Goal: Information Seeking & Learning: Learn about a topic

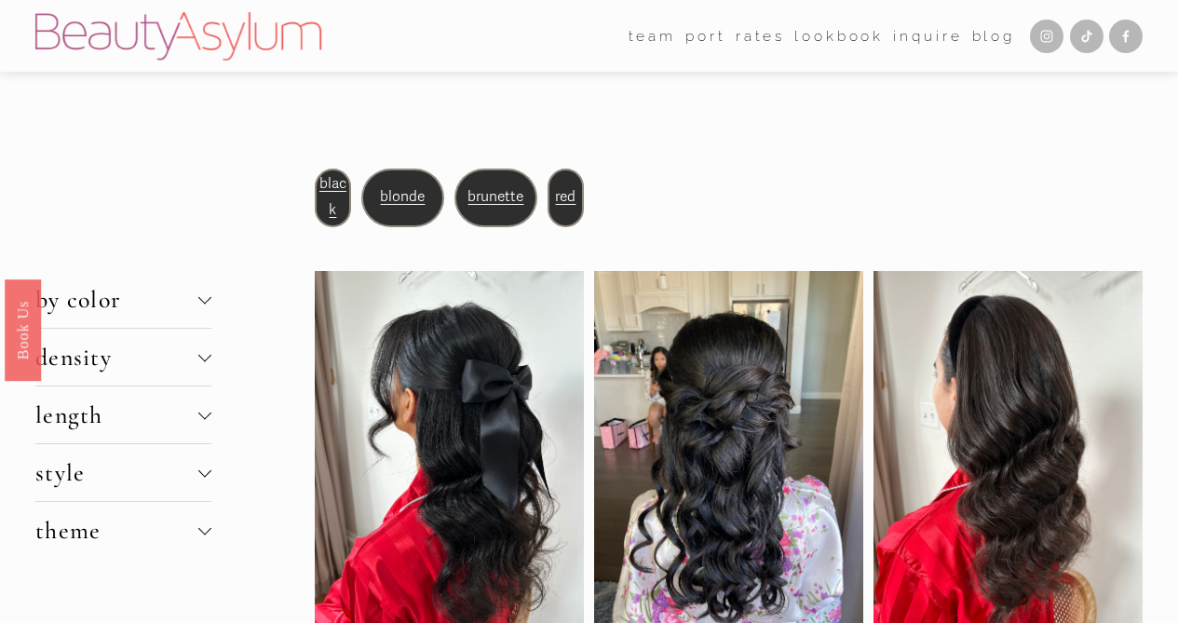
click at [822, 35] on link "Lookbook" at bounding box center [839, 35] width 89 height 29
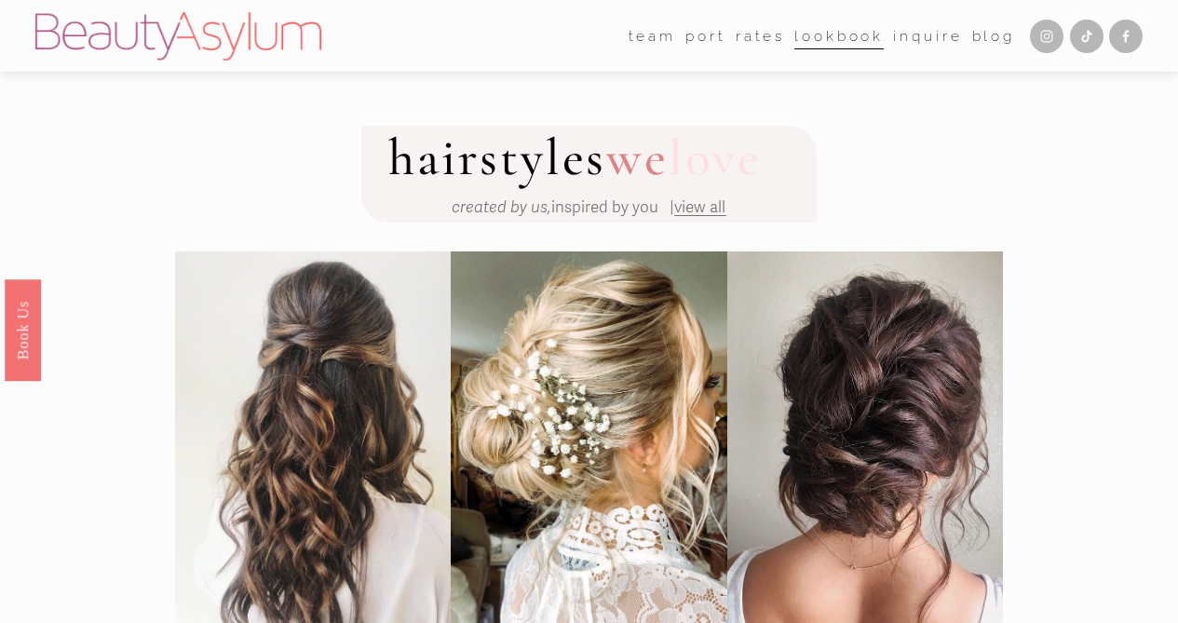
click at [705, 214] on span "view all" at bounding box center [699, 207] width 51 height 20
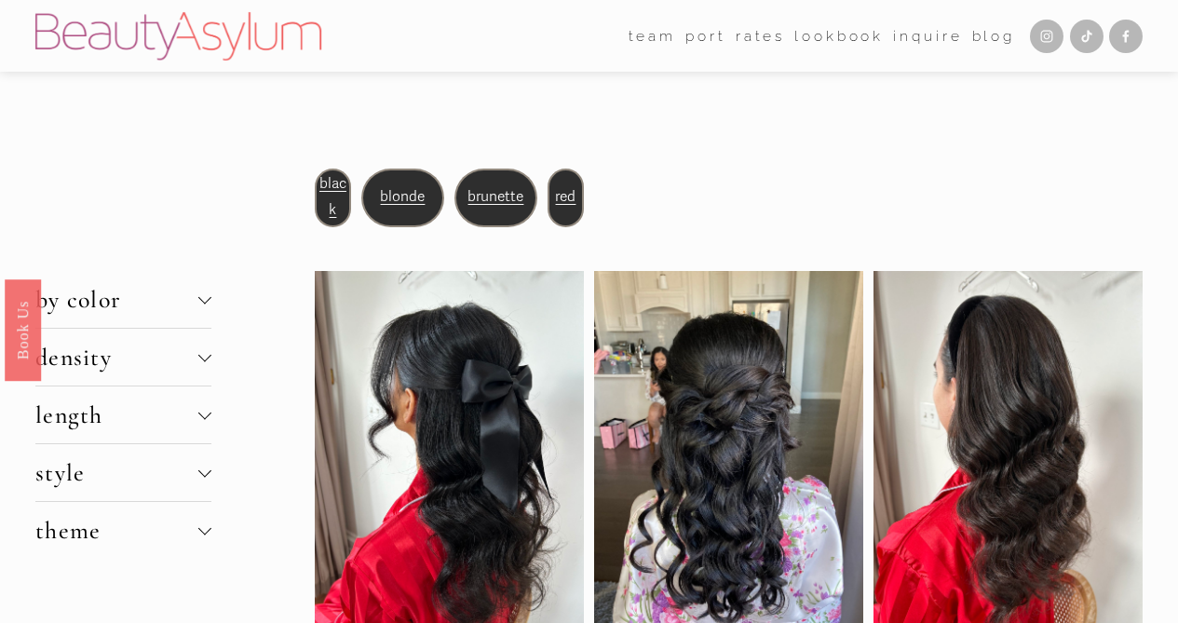
click at [842, 35] on link "Lookbook" at bounding box center [839, 35] width 89 height 29
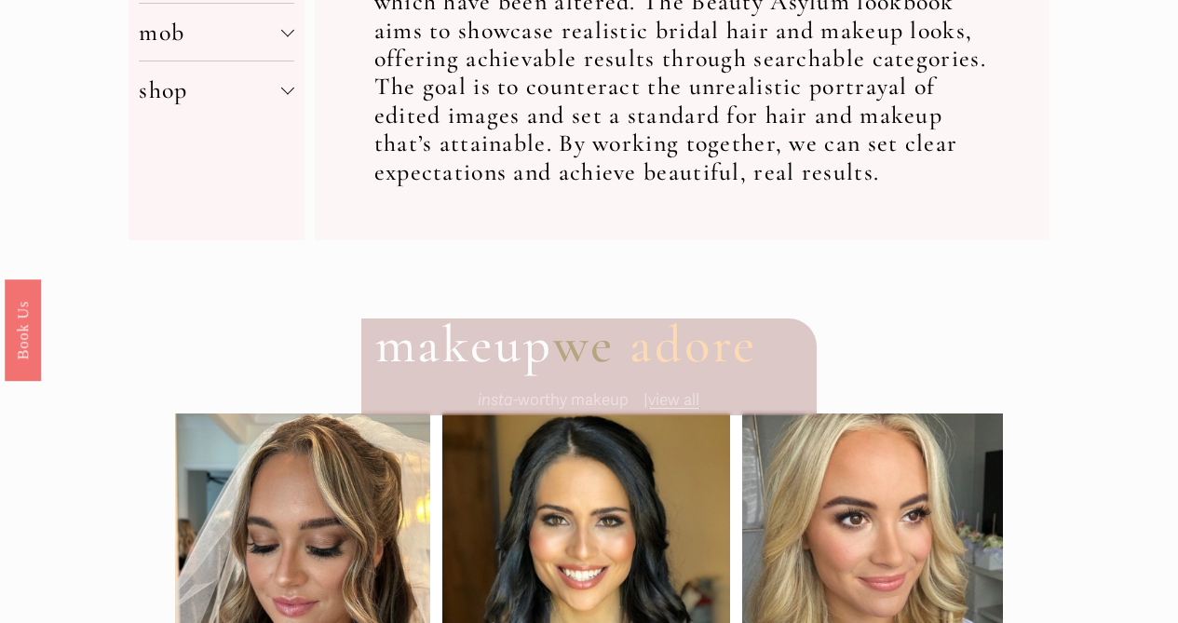
scroll to position [836, 0]
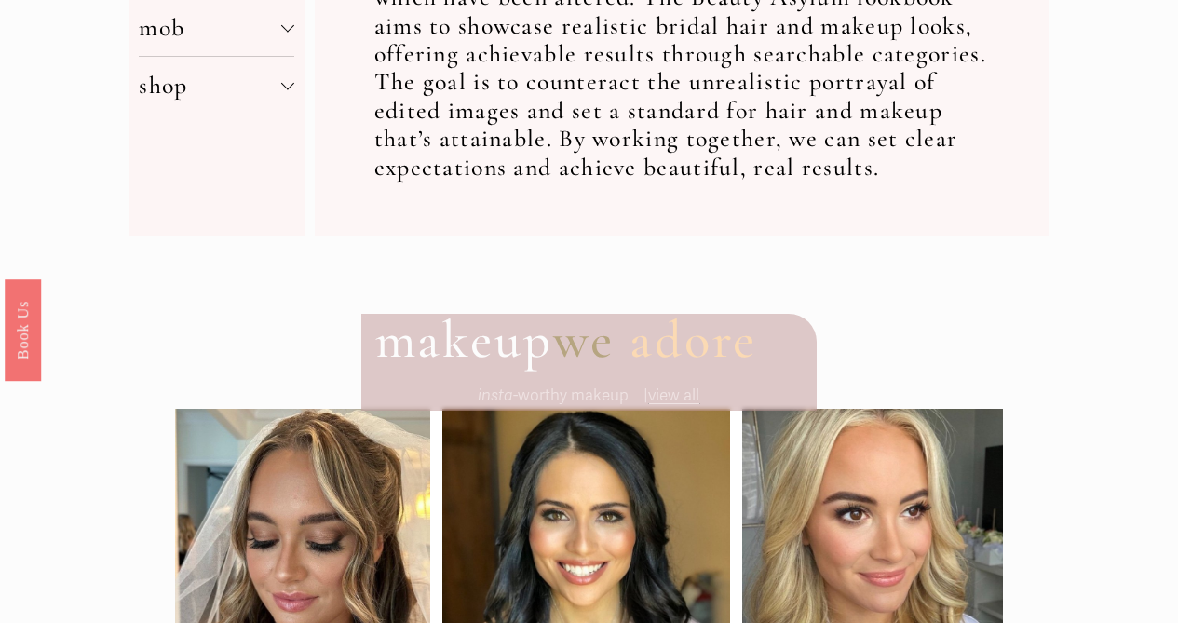
click at [675, 397] on span "view all" at bounding box center [673, 396] width 51 height 20
